Goal: Task Accomplishment & Management: Complete application form

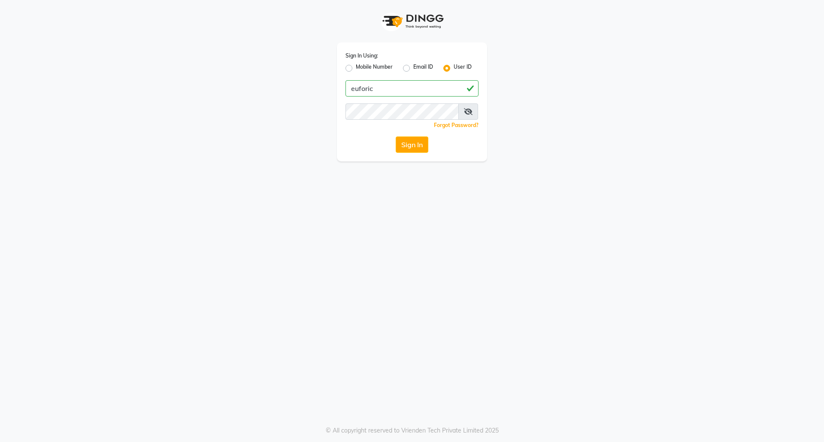
type input "euforic"
click at [356, 98] on div "Sign In Using: Mobile Number Email ID User ID euforic Remember me Forgot Passwo…" at bounding box center [412, 101] width 150 height 119
click at [396, 136] on button "Sign In" at bounding box center [412, 144] width 33 height 16
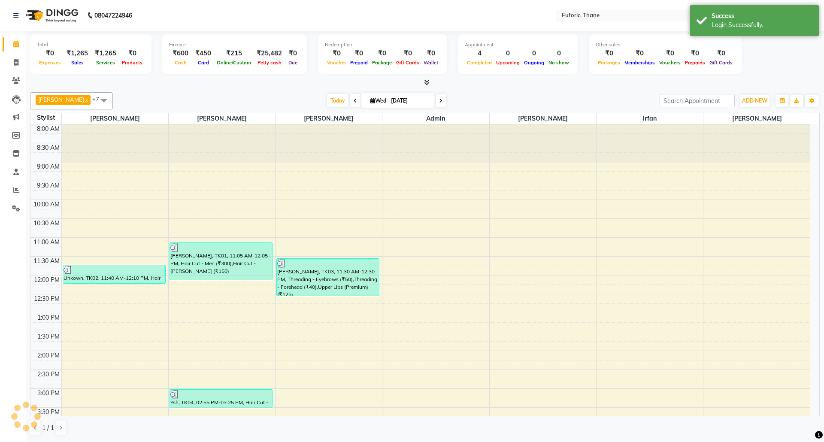
scroll to position [229, 0]
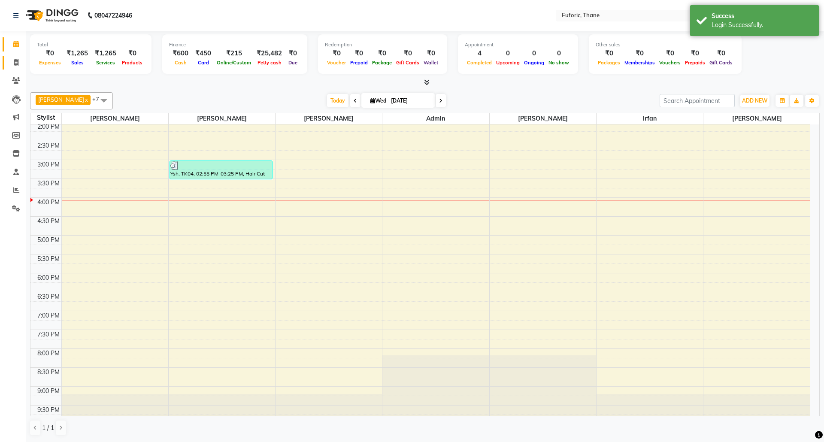
click at [16, 58] on span at bounding box center [16, 63] width 15 height 10
select select "5063"
select select "service"
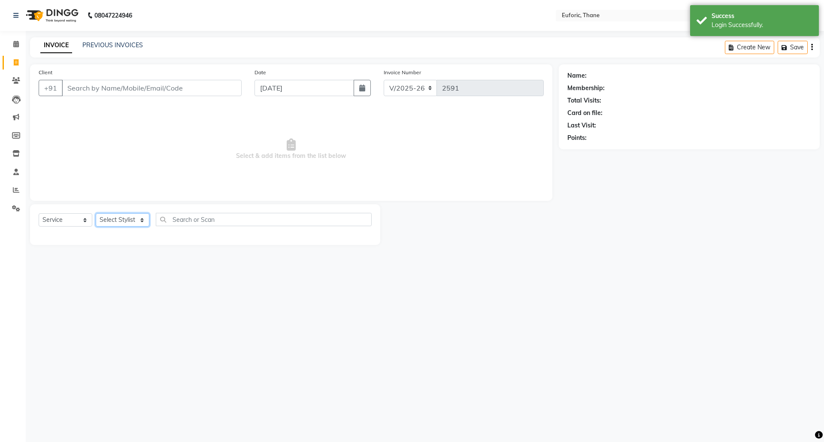
click at [105, 216] on select "Select Stylist Aaru Ahire Aatik Salmanai Admin Gauri Chilap Irfan Seraj Ahemad …" at bounding box center [123, 219] width 54 height 13
select select "58800"
click at [96, 213] on select "Select Stylist Aaru Ahire Aatik Salmanai Admin Gauri Chilap Irfan Seraj Ahemad …" at bounding box center [123, 219] width 54 height 13
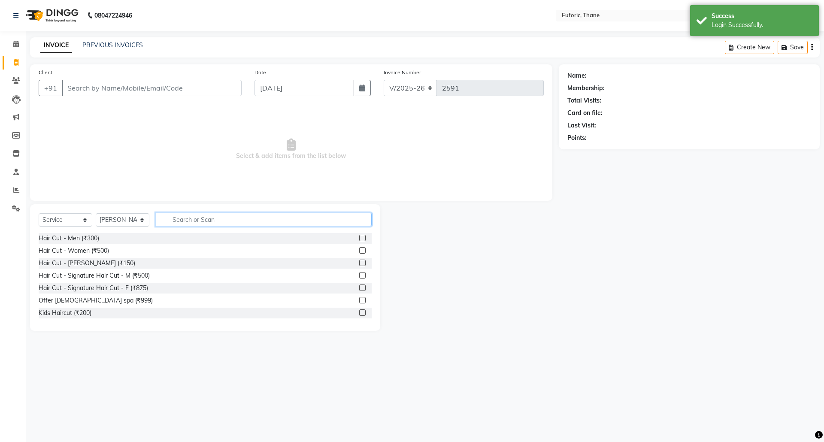
click at [198, 221] on input "text" at bounding box center [264, 219] width 216 height 13
type input "pedi"
click at [359, 275] on label at bounding box center [362, 275] width 6 height 6
click at [359, 275] on input "checkbox" at bounding box center [362, 276] width 6 height 6
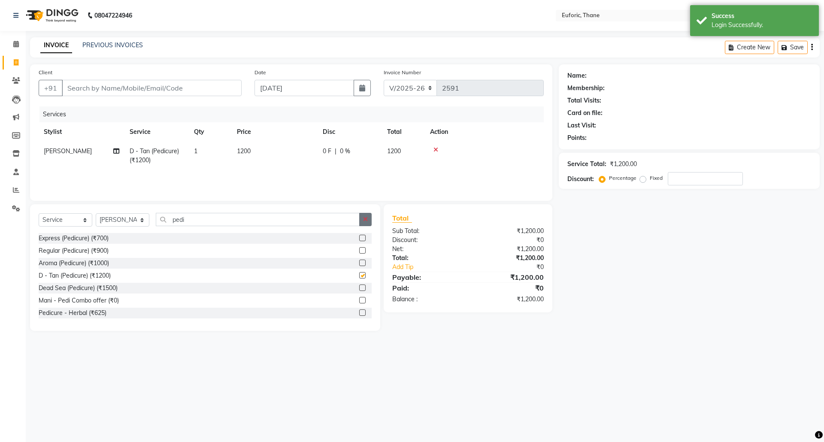
checkbox input "false"
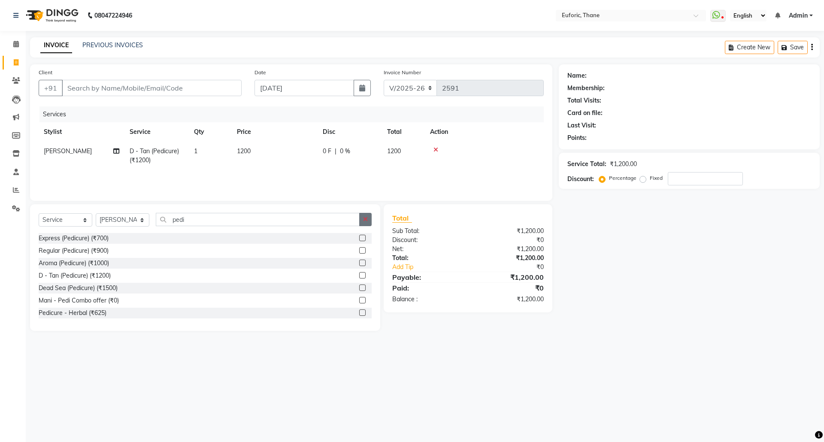
click at [359, 217] on button "button" at bounding box center [365, 219] width 12 height 13
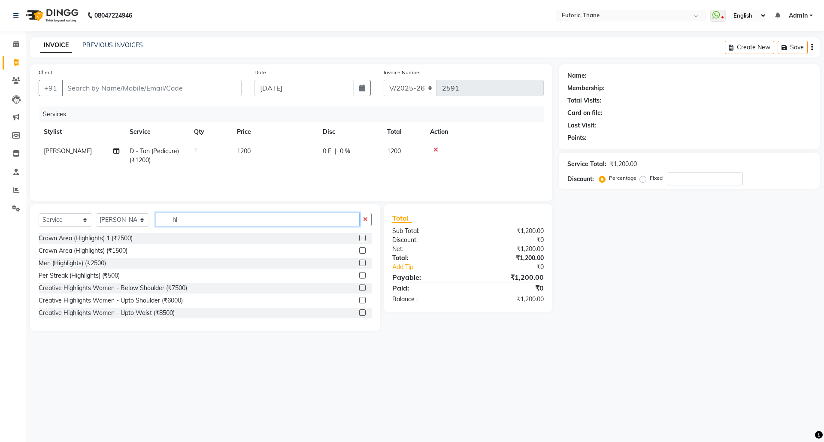
type input "h"
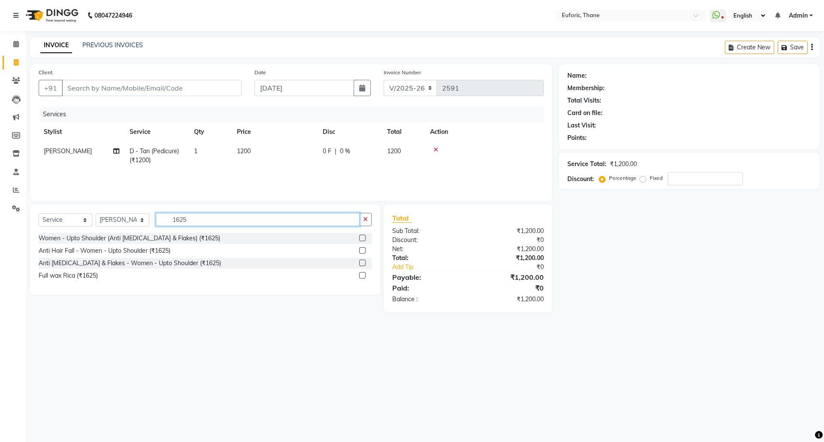
type input "1625"
click at [363, 277] on label at bounding box center [362, 275] width 6 height 6
click at [363, 277] on input "checkbox" at bounding box center [362, 276] width 6 height 6
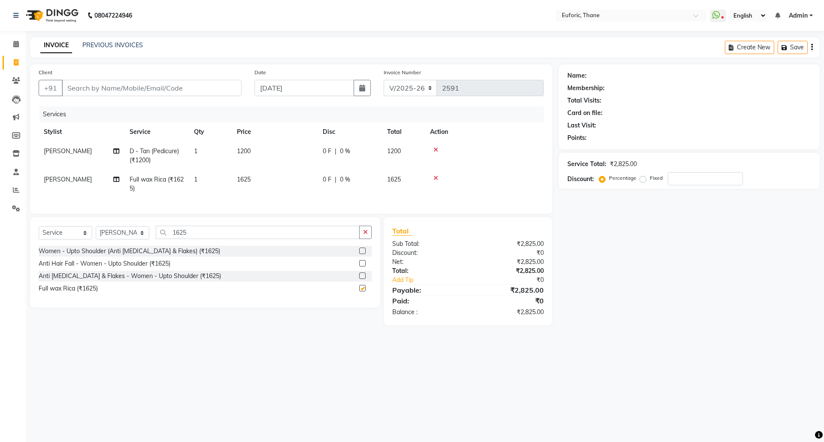
checkbox input "false"
click at [259, 187] on td "1625" at bounding box center [275, 184] width 86 height 28
select select "58800"
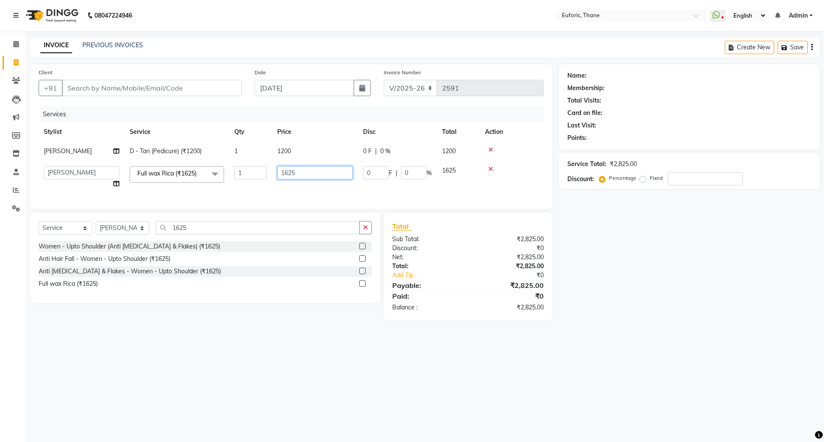
drag, startPoint x: 282, startPoint y: 173, endPoint x: 324, endPoint y: 175, distance: 42.1
click at [323, 175] on input "1625" at bounding box center [315, 172] width 76 height 13
type input "1500"
click at [361, 234] on button "button" at bounding box center [365, 227] width 12 height 13
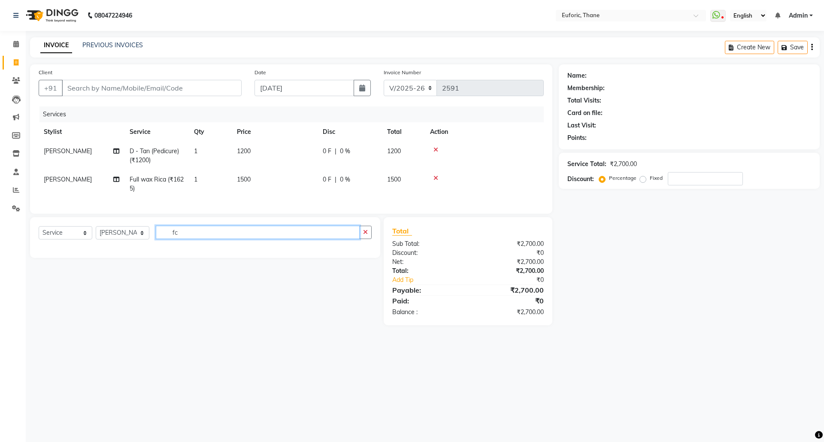
type input "f"
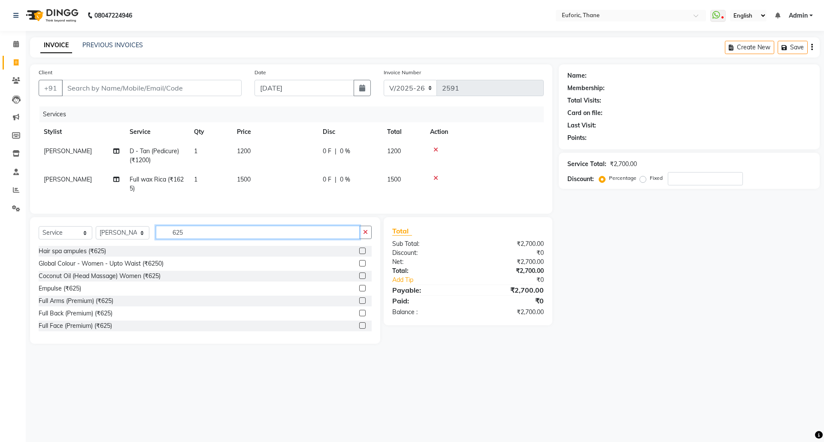
type input "625"
click at [359, 329] on label at bounding box center [362, 325] width 6 height 6
click at [359, 329] on input "checkbox" at bounding box center [362, 326] width 6 height 6
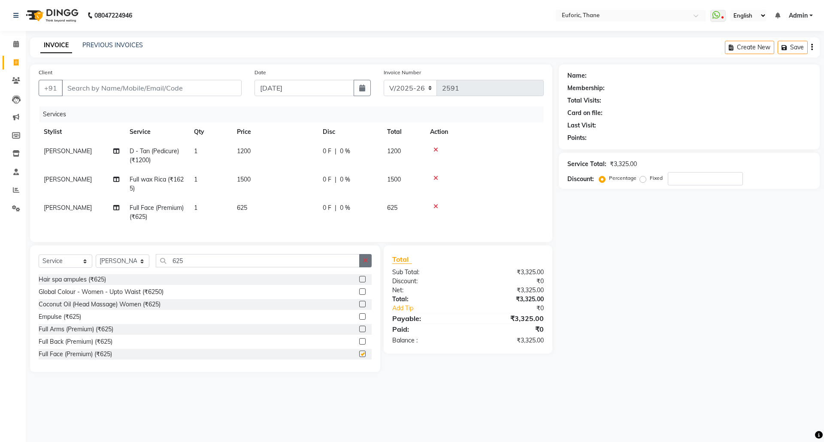
checkbox input "false"
click at [363, 263] on icon "button" at bounding box center [365, 260] width 5 height 6
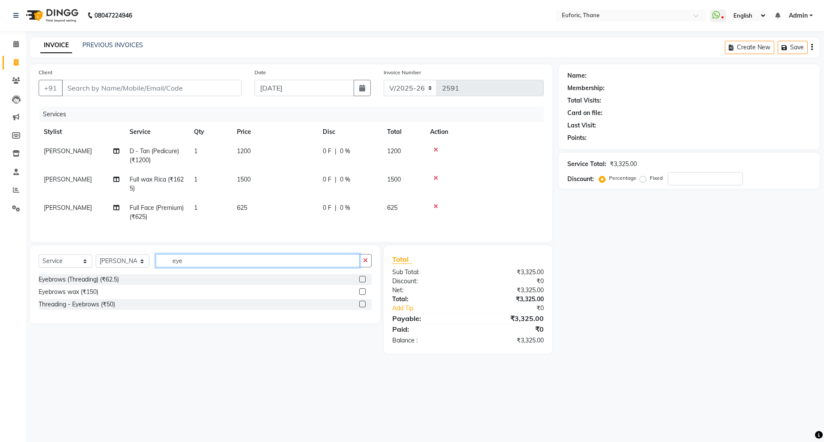
type input "eye"
click at [361, 282] on label at bounding box center [362, 279] width 6 height 6
click at [361, 282] on input "checkbox" at bounding box center [362, 280] width 6 height 6
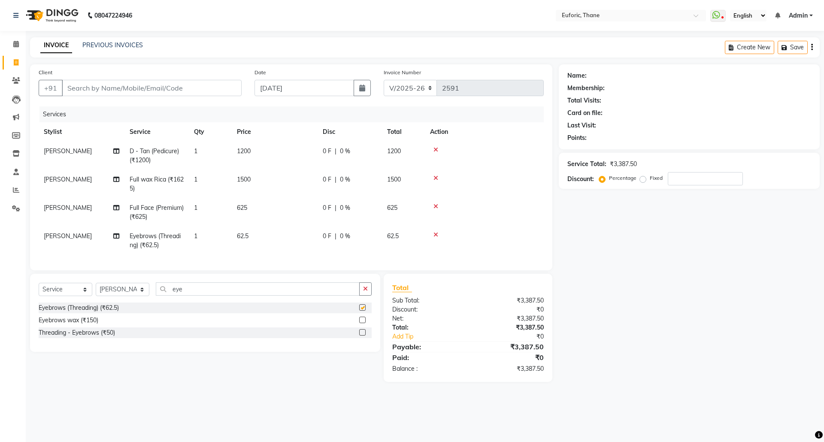
checkbox input "false"
click at [86, 86] on input "Client" at bounding box center [152, 88] width 180 height 16
type input "9"
type input "0"
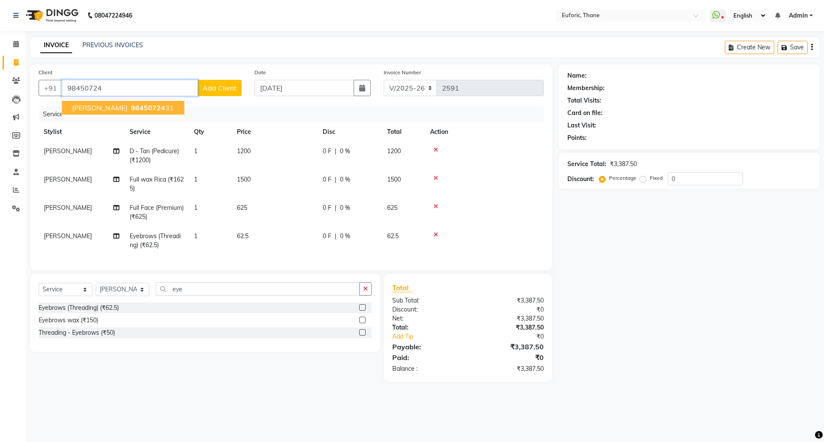
click at [131, 110] on span "98450724" at bounding box center [148, 107] width 34 height 9
type input "9845072431"
select select "1: Object"
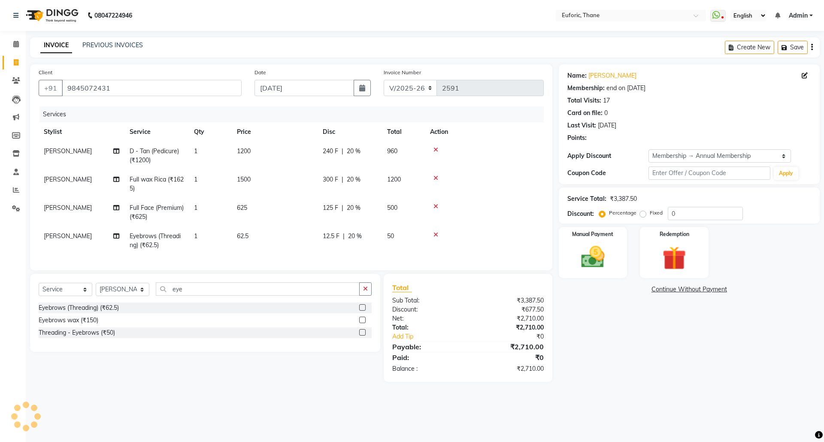
type input "20"
click at [604, 258] on img at bounding box center [593, 257] width 40 height 28
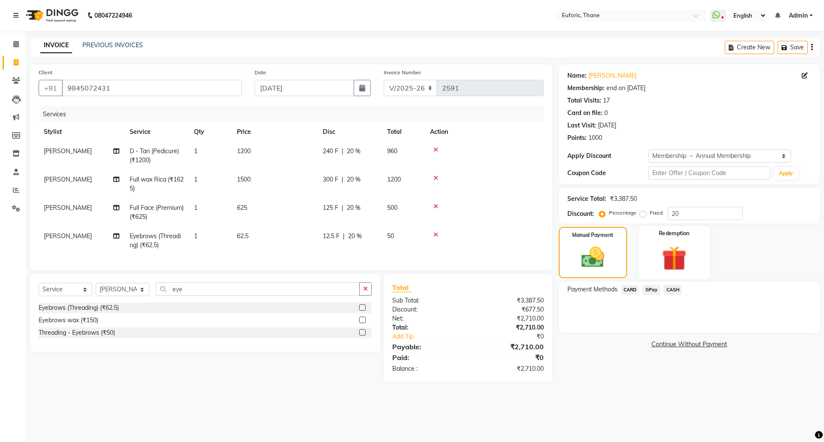
click at [678, 251] on img at bounding box center [674, 258] width 40 height 30
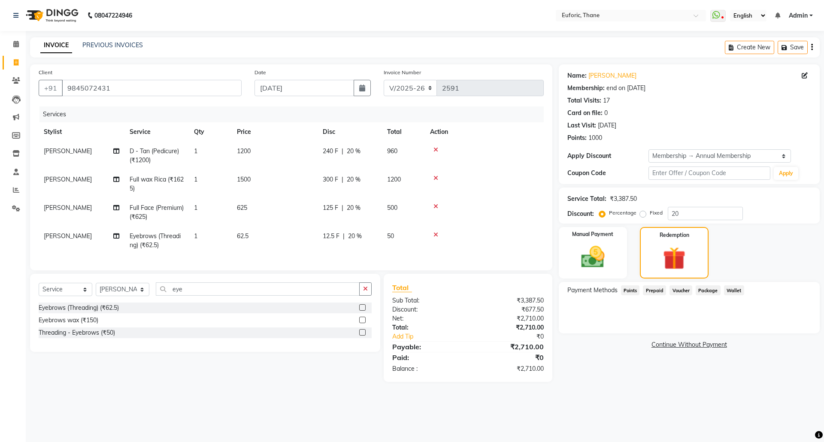
click at [634, 290] on span "Points" at bounding box center [630, 290] width 19 height 10
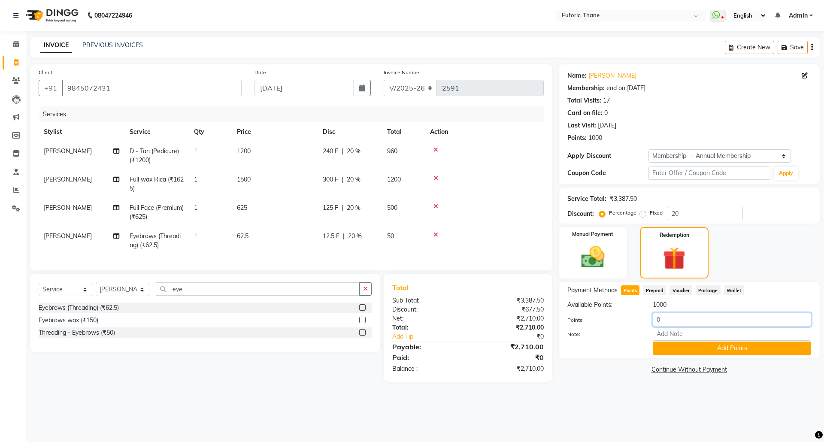
drag, startPoint x: 671, startPoint y: 320, endPoint x: 630, endPoint y: 329, distance: 41.9
click at [630, 329] on div "Points: 0 Note: Add Points" at bounding box center [689, 334] width 244 height 42
type input "1000"
click at [698, 347] on button "Add Points" at bounding box center [732, 347] width 158 height 13
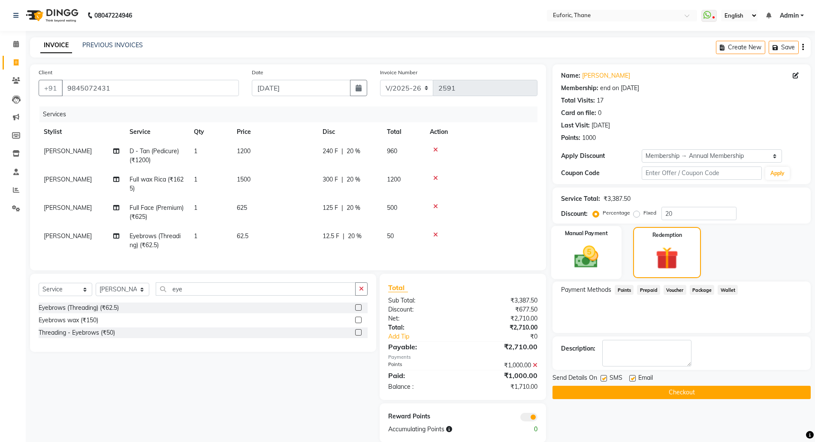
drag, startPoint x: 613, startPoint y: 252, endPoint x: 612, endPoint y: 257, distance: 4.4
click at [613, 253] on div "Manual Payment" at bounding box center [586, 252] width 70 height 53
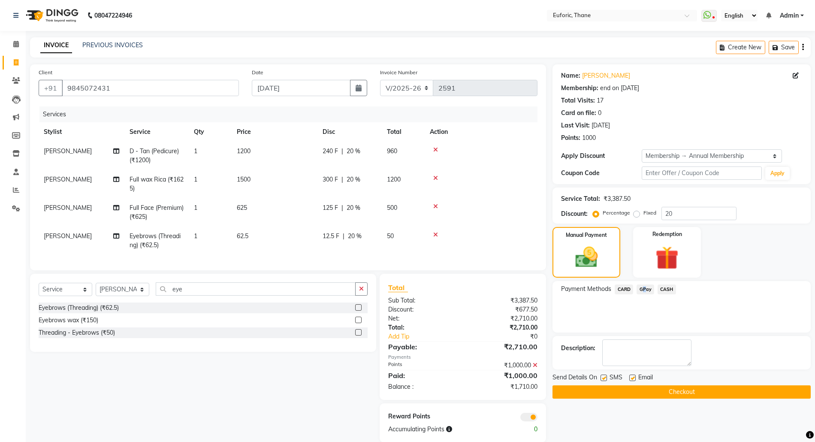
click at [641, 289] on span "GPay" at bounding box center [646, 289] width 18 height 10
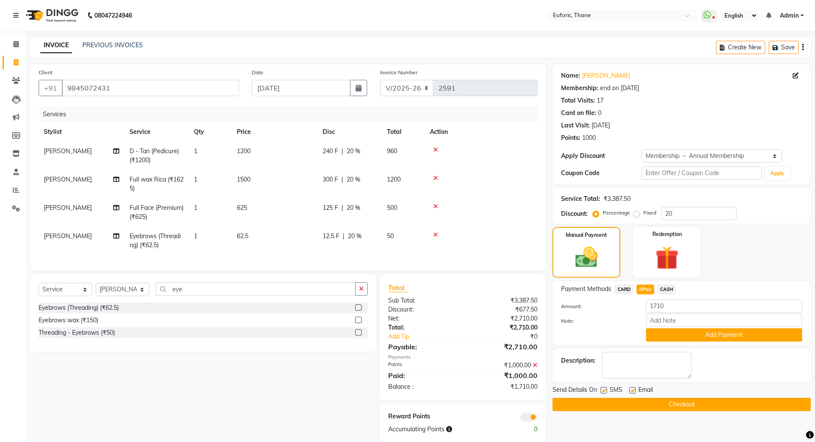
click at [625, 295] on div "CARD" at bounding box center [622, 290] width 22 height 12
click at [632, 288] on span "CARD" at bounding box center [624, 289] width 18 height 10
click at [683, 335] on button "Add Payment" at bounding box center [724, 334] width 156 height 13
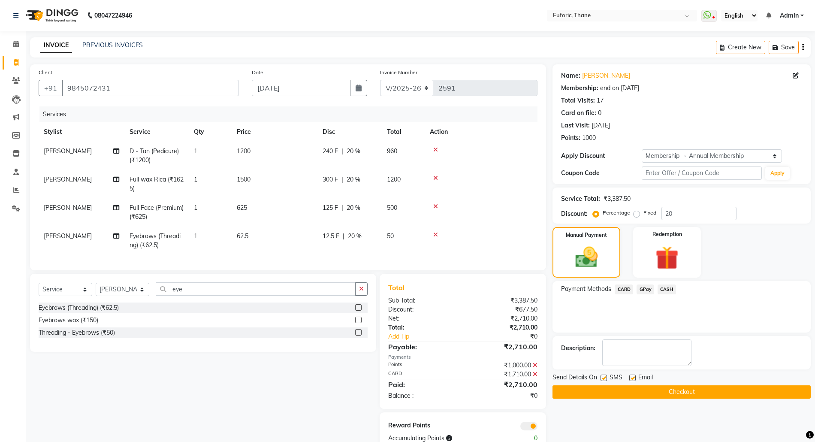
click at [682, 393] on button "Checkout" at bounding box center [682, 391] width 258 height 13
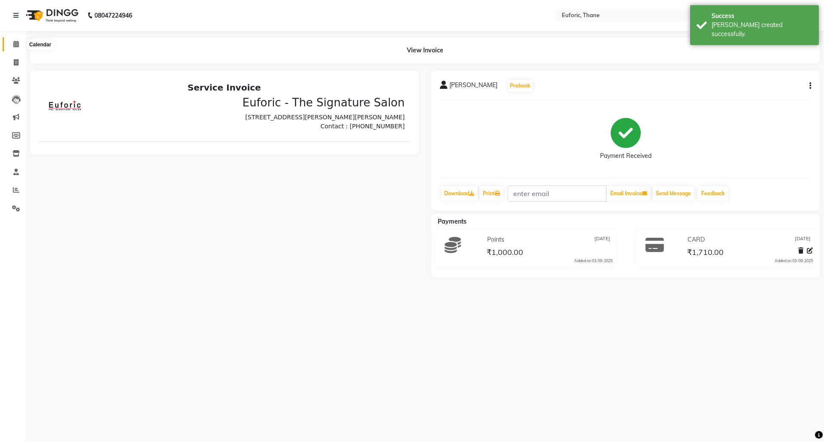
click at [16, 41] on icon at bounding box center [16, 44] width 6 height 6
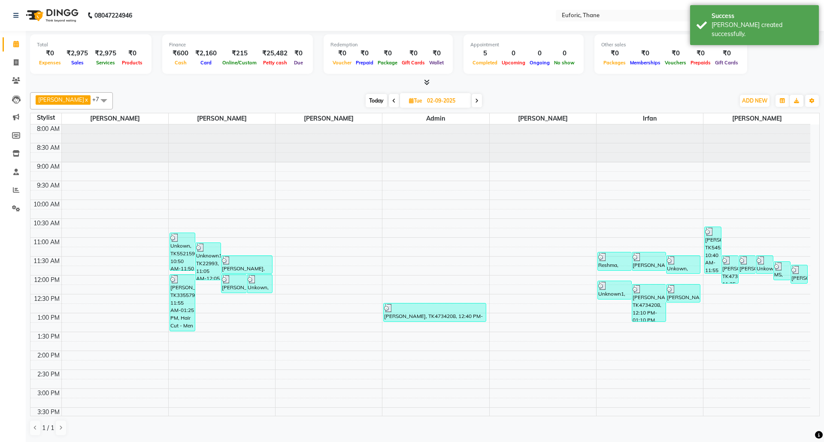
click at [424, 100] on input "02-09-2025" at bounding box center [445, 100] width 43 height 13
select select "9"
select select "2025"
click at [412, 157] on span "3" at bounding box center [408, 156] width 14 height 14
type input "[DATE]"
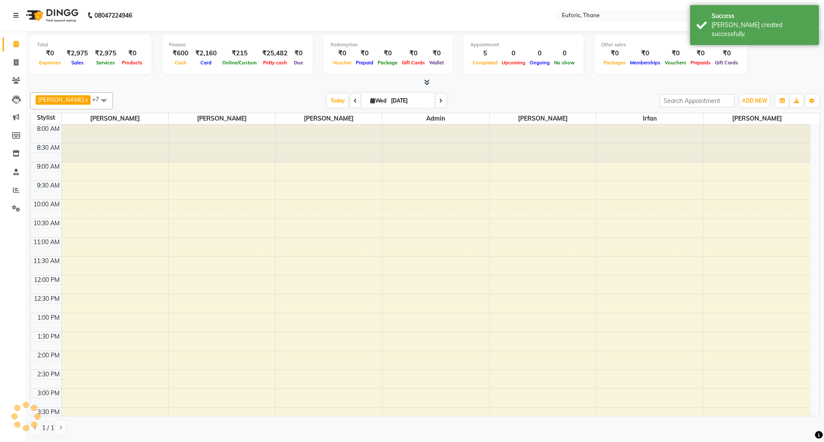
scroll to position [245, 0]
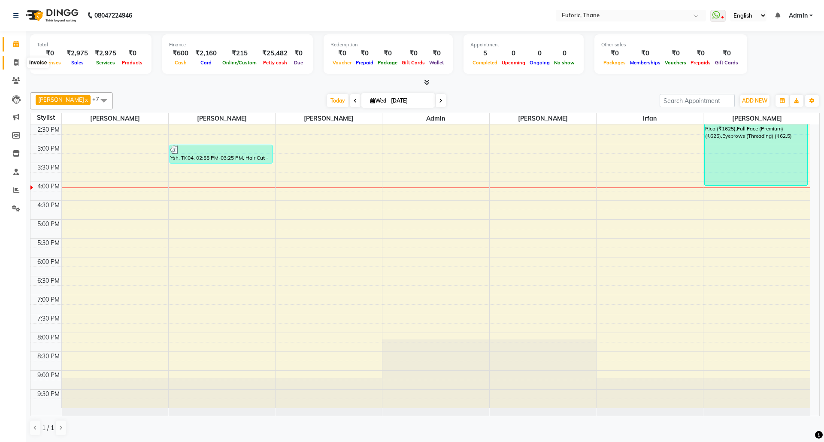
click at [16, 61] on icon at bounding box center [16, 62] width 5 height 6
select select "5063"
select select "service"
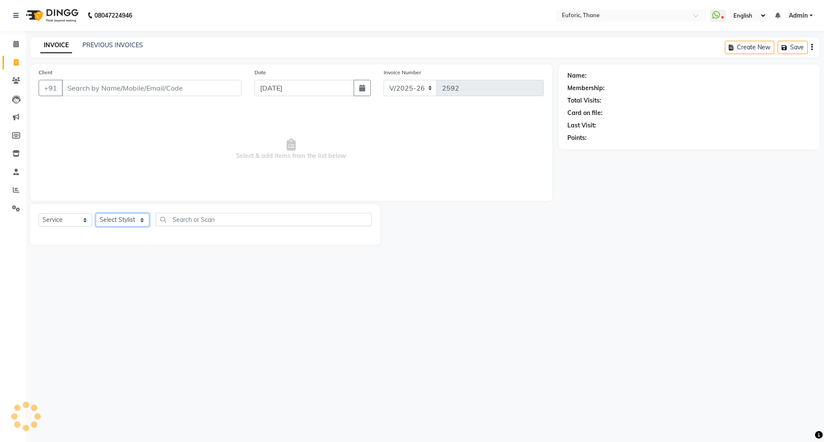
click at [130, 223] on select "Select Stylist Aaru Ahire Aatik Salmanai Admin Gauri Chilap Irfan Seraj Ahemad …" at bounding box center [123, 219] width 54 height 13
select select "31989"
click at [96, 213] on select "Select Stylist Aaru Ahire Aatik Salmanai Admin Gauri Chilap Irfan Seraj Ahemad …" at bounding box center [123, 219] width 54 height 13
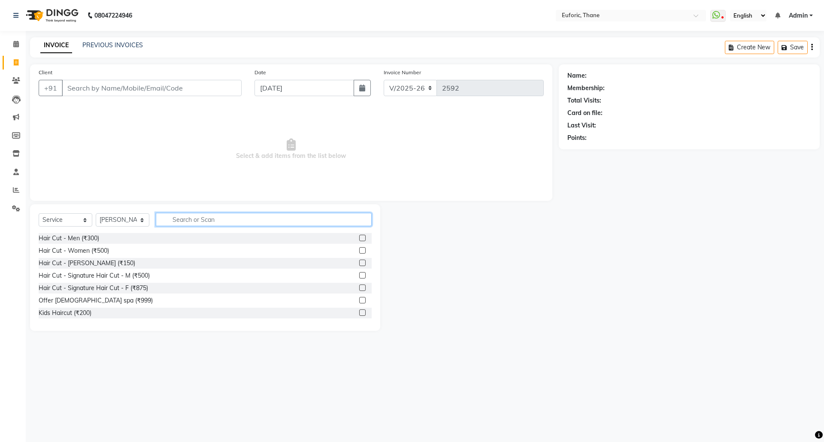
click at [191, 220] on input "text" at bounding box center [264, 219] width 216 height 13
type input "body"
click at [359, 239] on label at bounding box center [362, 238] width 6 height 6
click at [359, 239] on input "checkbox" at bounding box center [362, 239] width 6 height 6
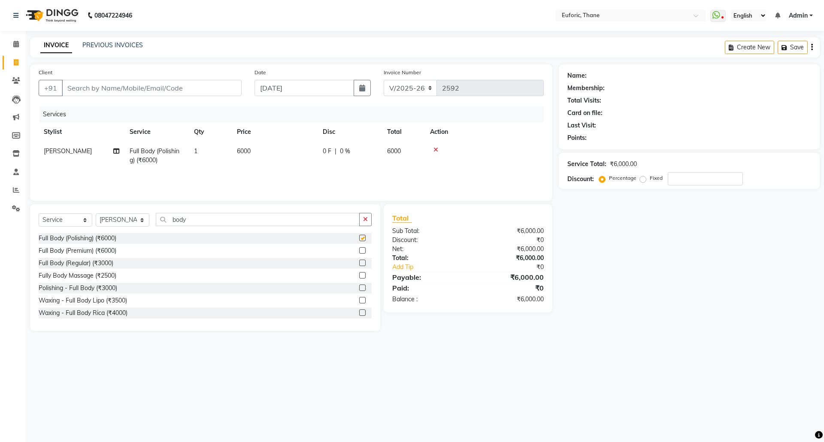
checkbox input "false"
click at [19, 39] on link "Calendar" at bounding box center [13, 44] width 21 height 14
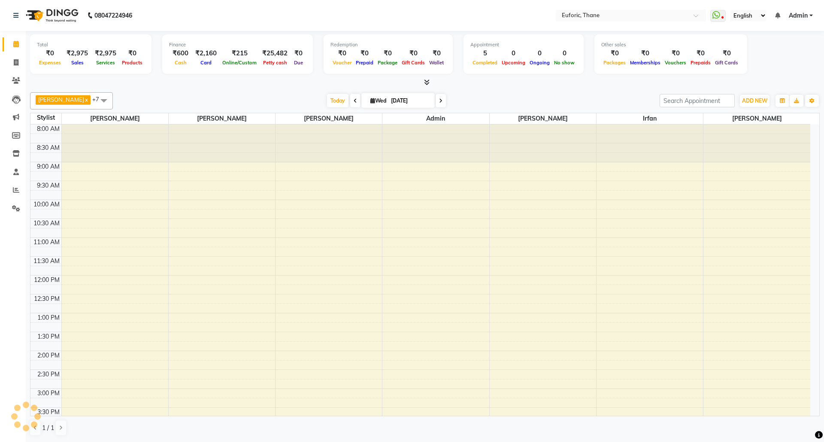
scroll to position [229, 0]
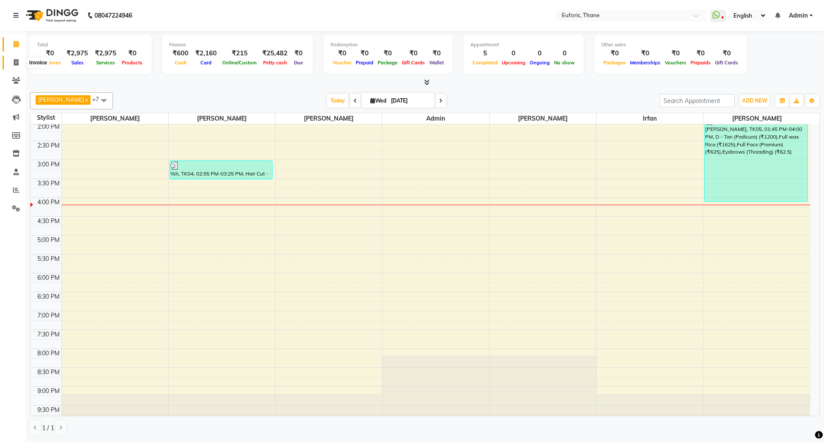
click at [10, 65] on span at bounding box center [16, 63] width 15 height 10
select select "service"
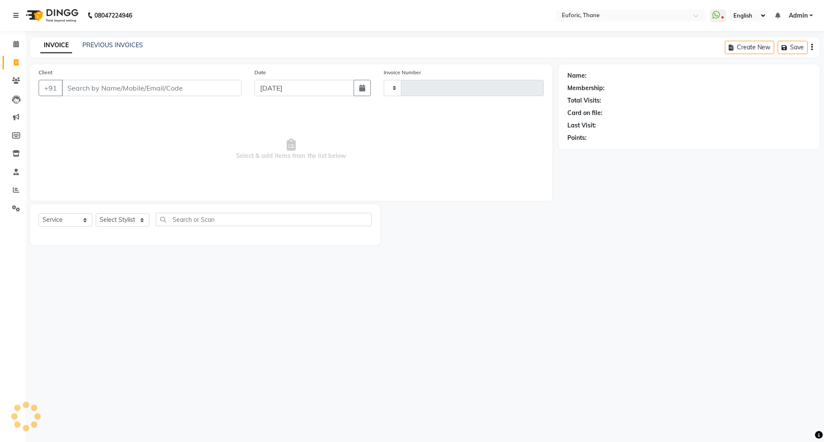
type input "2592"
select select "5063"
click at [153, 86] on input "Client" at bounding box center [152, 88] width 180 height 16
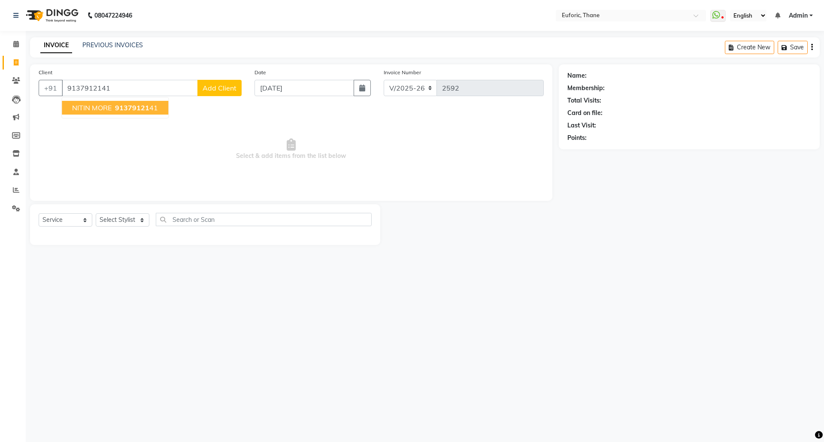
type input "9137912141"
click at [111, 102] on button "NITIN MORE 91379121 41" at bounding box center [115, 108] width 106 height 14
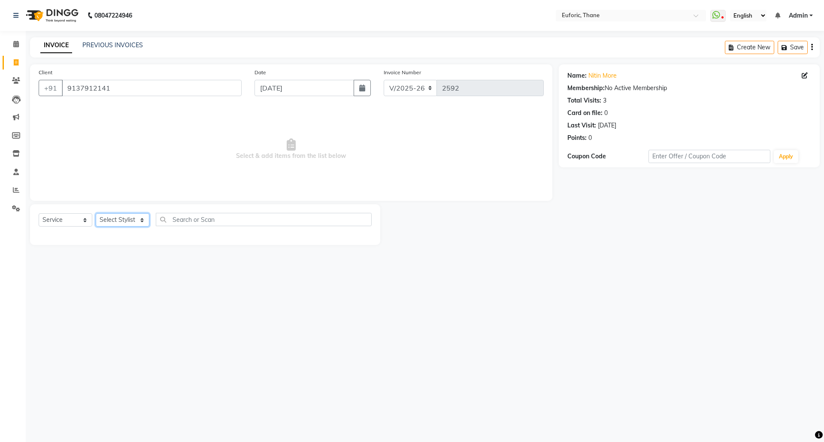
click at [119, 224] on select "Select Stylist Aaru Ahire Aatik Salmanai Admin Gauri Chilap Irfan Seraj Ahemad …" at bounding box center [123, 219] width 54 height 13
select select "31986"
click at [96, 213] on select "Select Stylist Aaru Ahire Aatik Salmanai Admin Gauri Chilap Irfan Seraj Ahemad …" at bounding box center [123, 219] width 54 height 13
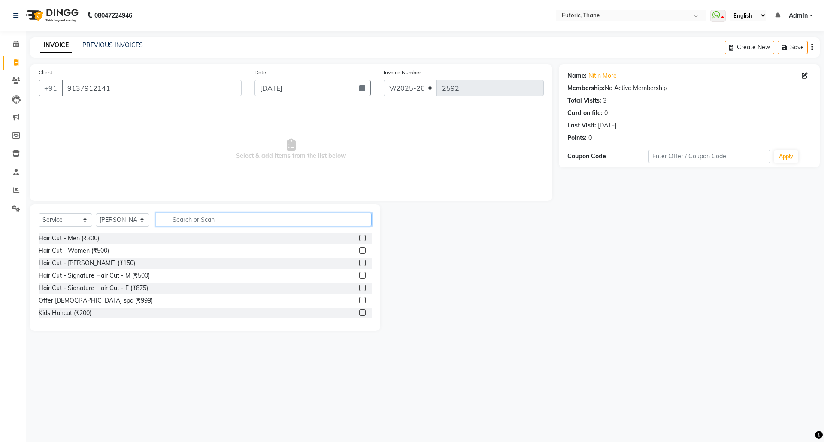
click at [180, 218] on input "text" at bounding box center [264, 219] width 216 height 13
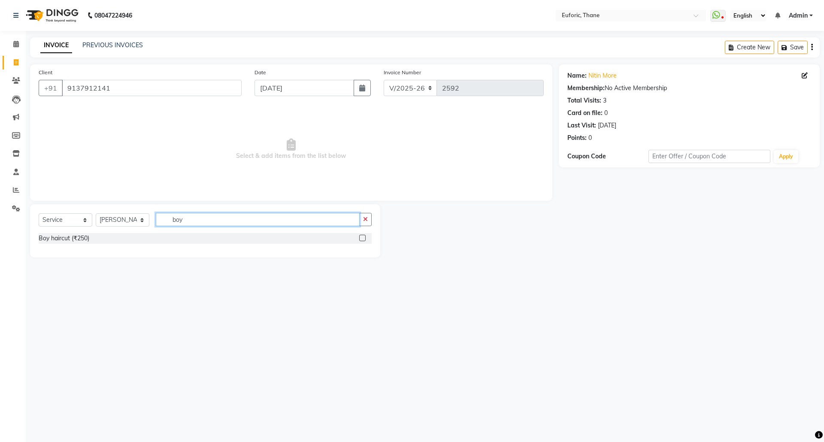
type input "boy"
click at [360, 239] on label at bounding box center [362, 238] width 6 height 6
click at [360, 239] on input "checkbox" at bounding box center [362, 239] width 6 height 6
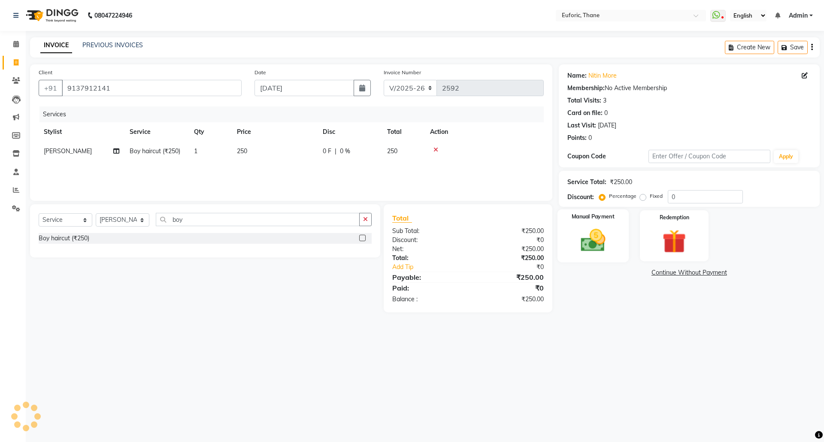
checkbox input "false"
click at [584, 241] on img at bounding box center [593, 240] width 40 height 28
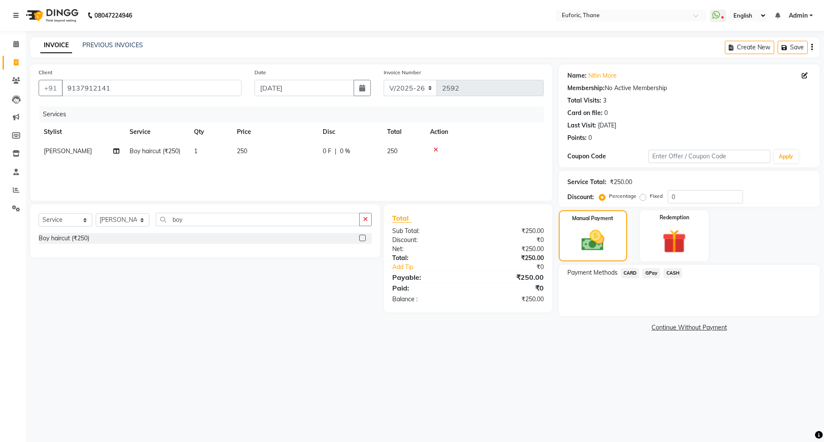
click at [647, 272] on span "GPay" at bounding box center [651, 273] width 18 height 10
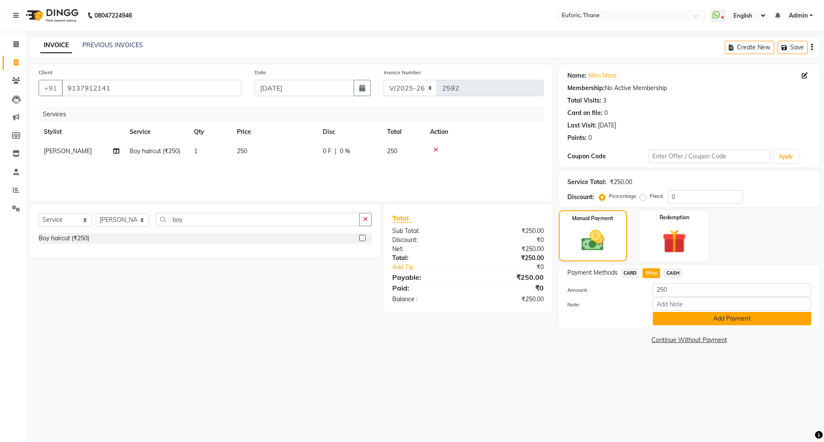
click at [655, 321] on button "Add Payment" at bounding box center [732, 318] width 158 height 13
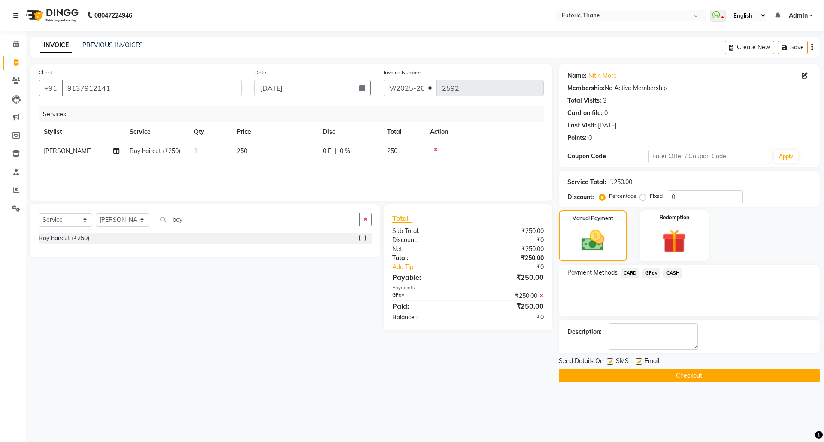
click at [680, 376] on button "Checkout" at bounding box center [689, 375] width 261 height 13
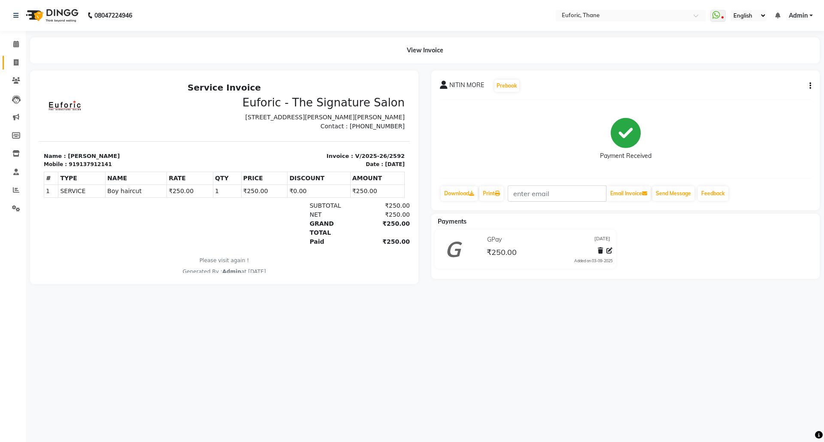
click at [11, 57] on link "Invoice" at bounding box center [13, 63] width 21 height 14
select select "service"
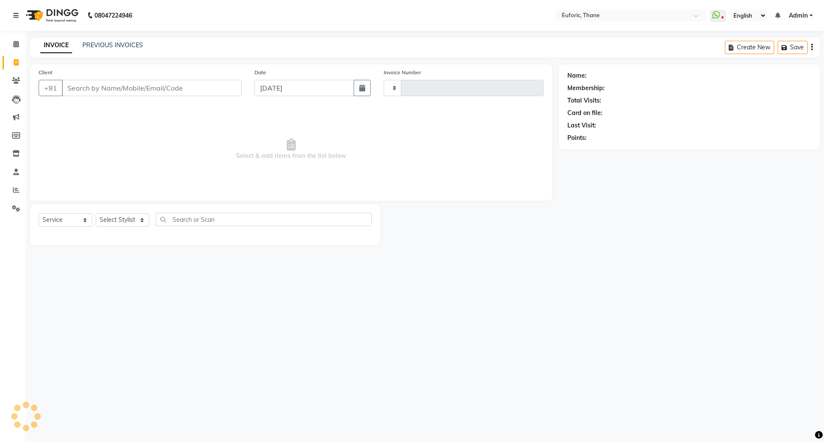
type input "2593"
select select "5063"
click at [112, 212] on div "Select Service Product Membership Package Voucher Prepaid Gift Card Select Styl…" at bounding box center [205, 224] width 350 height 41
click at [112, 224] on select "Select Stylist Aaru Ahire Aatik Salmanai Admin Gauri Chilap Irfan Seraj Ahemad …" at bounding box center [123, 219] width 54 height 13
select select "31985"
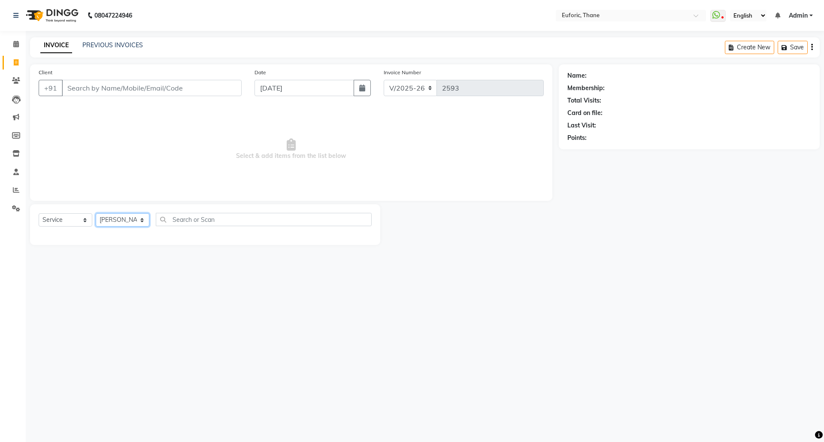
click at [96, 213] on select "Select Stylist Aaru Ahire Aatik Salmanai Admin Gauri Chilap Irfan Seraj Ahemad …" at bounding box center [123, 219] width 54 height 13
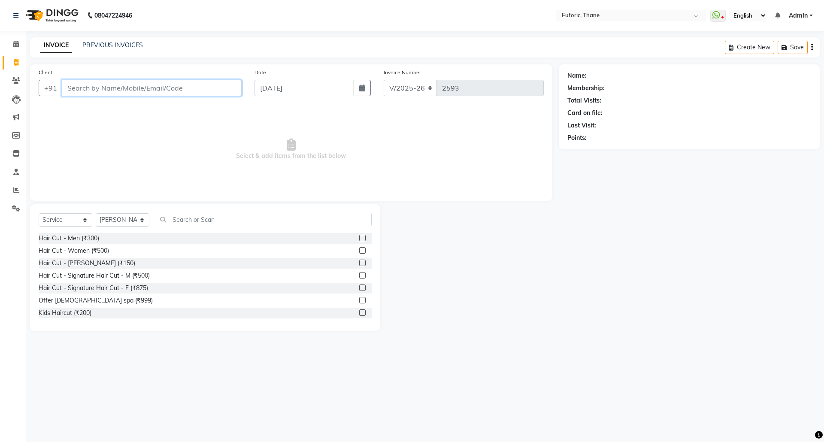
click at [117, 87] on input "Client" at bounding box center [152, 88] width 180 height 16
click at [109, 109] on span "797713302" at bounding box center [113, 107] width 39 height 9
type input "7977133028"
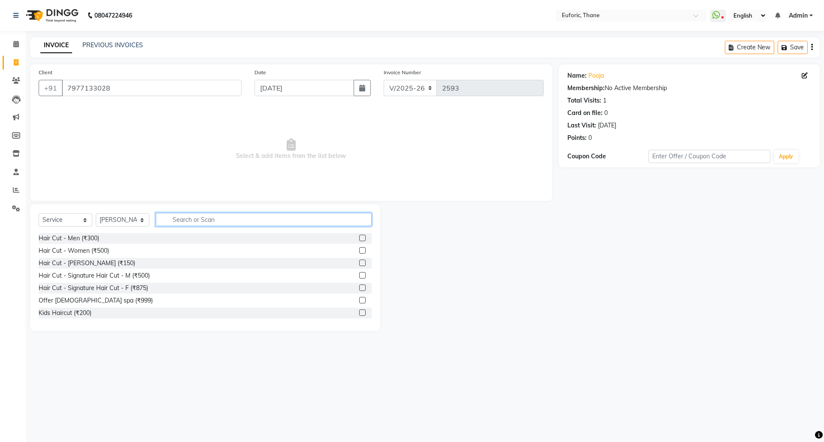
click at [273, 214] on input "text" at bounding box center [264, 219] width 216 height 13
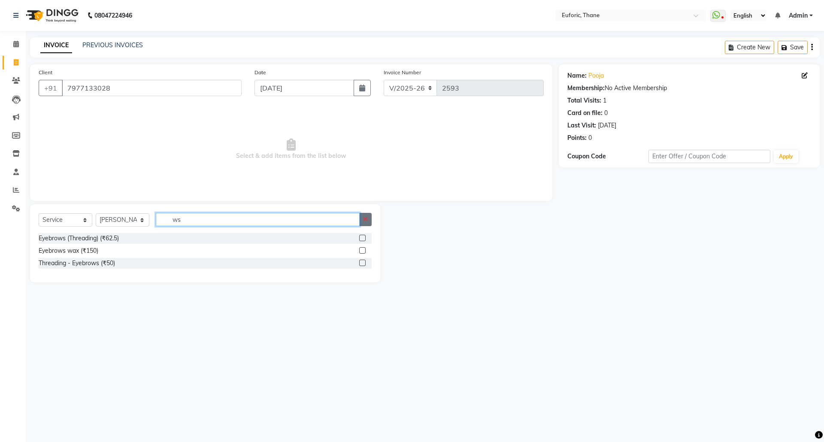
type input "ws"
click at [365, 220] on icon "button" at bounding box center [365, 219] width 5 height 6
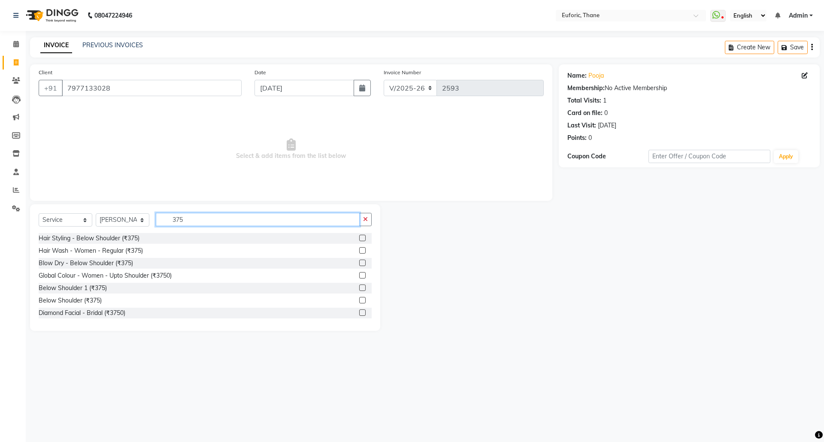
type input "375"
click at [359, 251] on label at bounding box center [362, 250] width 6 height 6
click at [359, 251] on input "checkbox" at bounding box center [362, 251] width 6 height 6
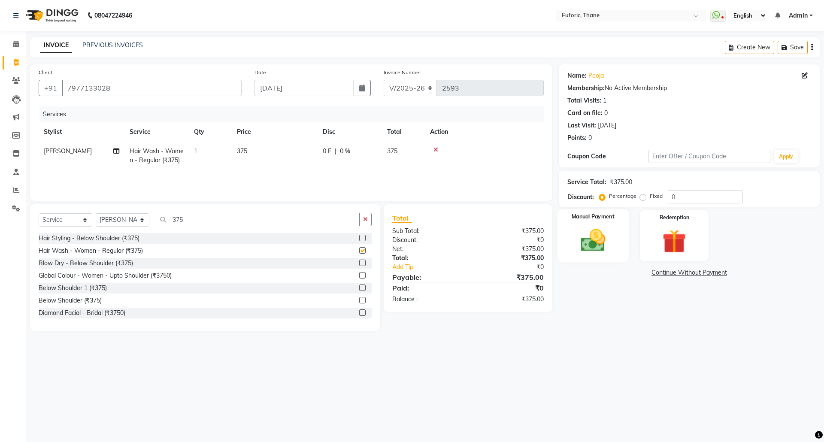
checkbox input "false"
click at [592, 248] on img at bounding box center [593, 240] width 40 height 28
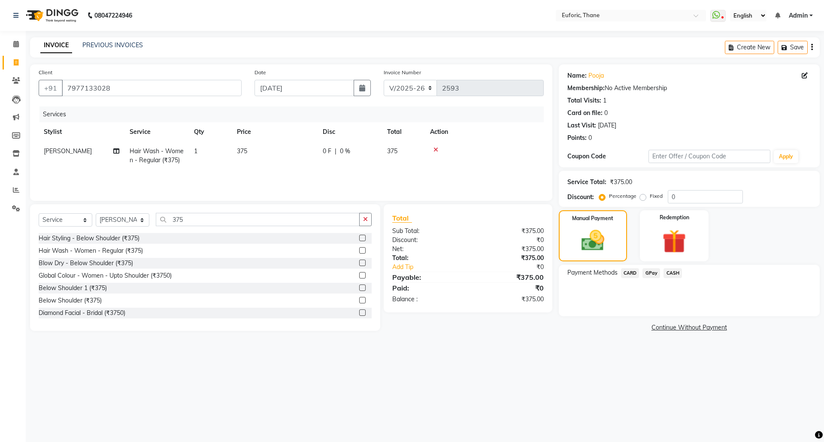
click at [649, 272] on span "GPay" at bounding box center [651, 273] width 18 height 10
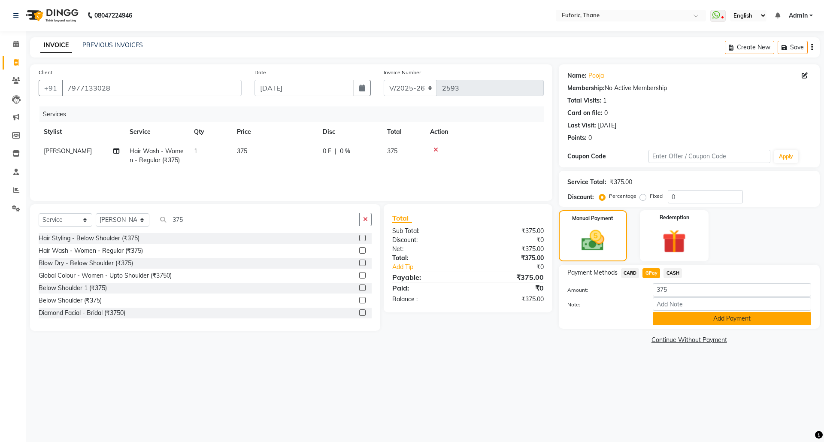
click at [677, 318] on button "Add Payment" at bounding box center [732, 318] width 158 height 13
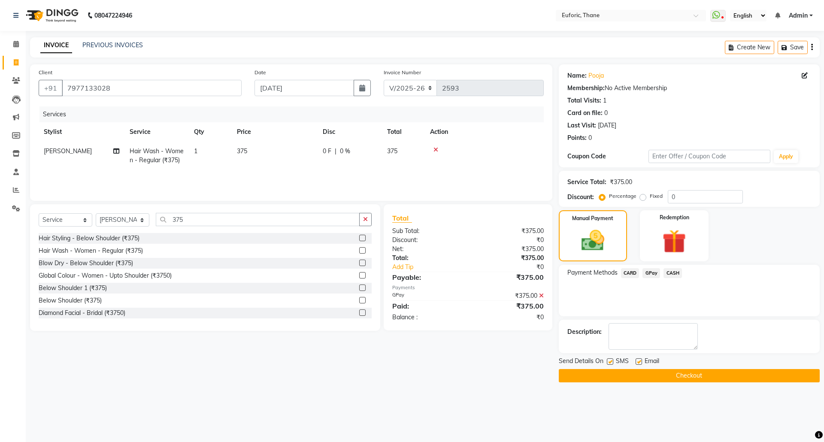
click at [656, 380] on button "Checkout" at bounding box center [689, 375] width 261 height 13
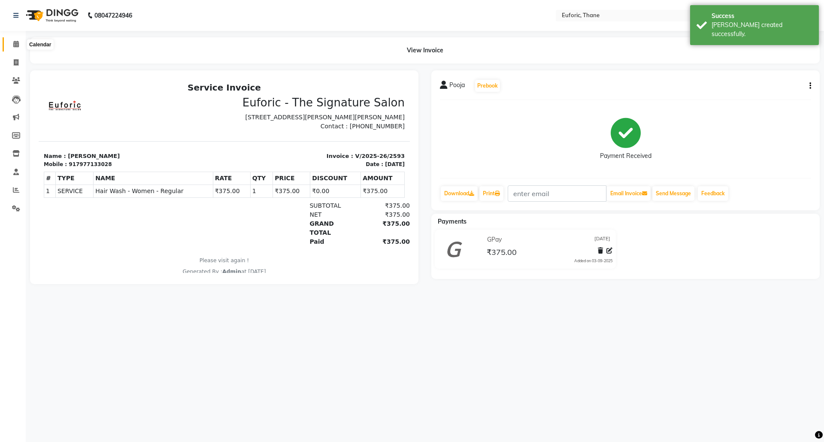
click at [18, 47] on icon at bounding box center [16, 44] width 6 height 6
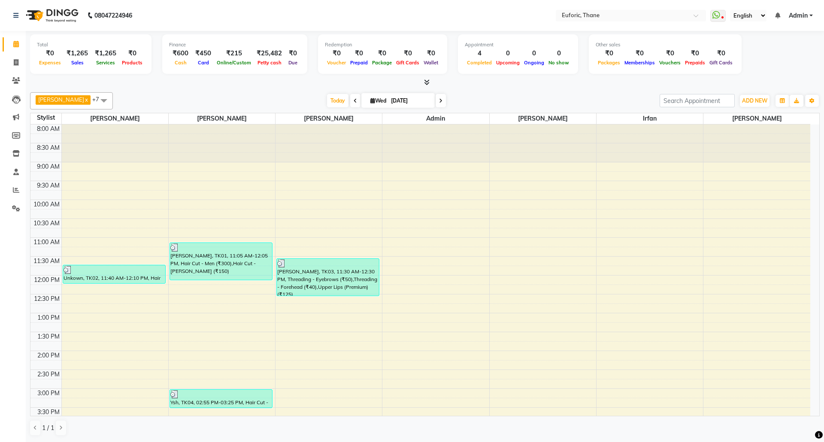
drag, startPoint x: 392, startPoint y: 98, endPoint x: 392, endPoint y: 102, distance: 4.3
click at [392, 102] on input "[DATE]" at bounding box center [409, 100] width 43 height 13
select select "9"
select select "2025"
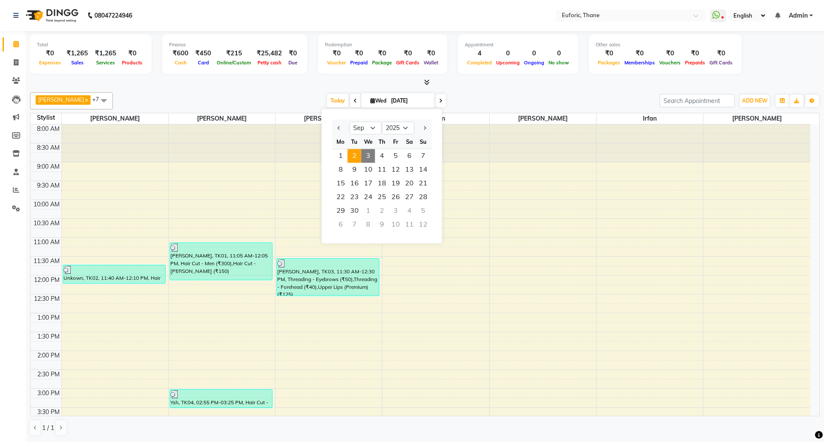
click at [353, 156] on span "2" at bounding box center [354, 156] width 14 height 14
type input "02-09-2025"
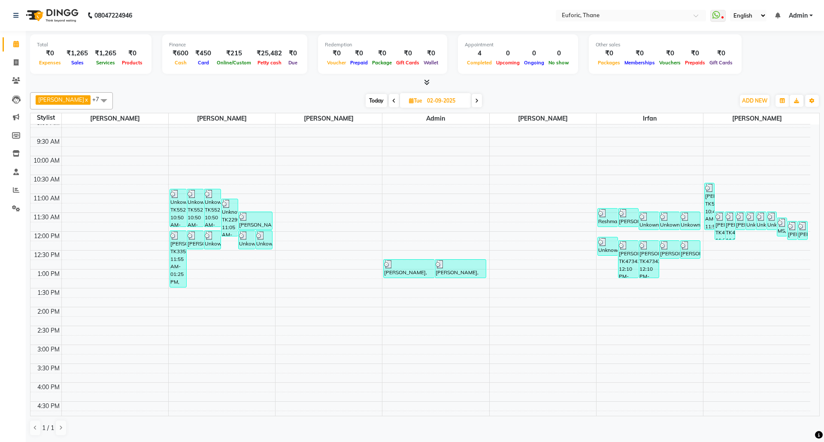
scroll to position [50, 0]
